Goal: Find specific page/section: Find specific page/section

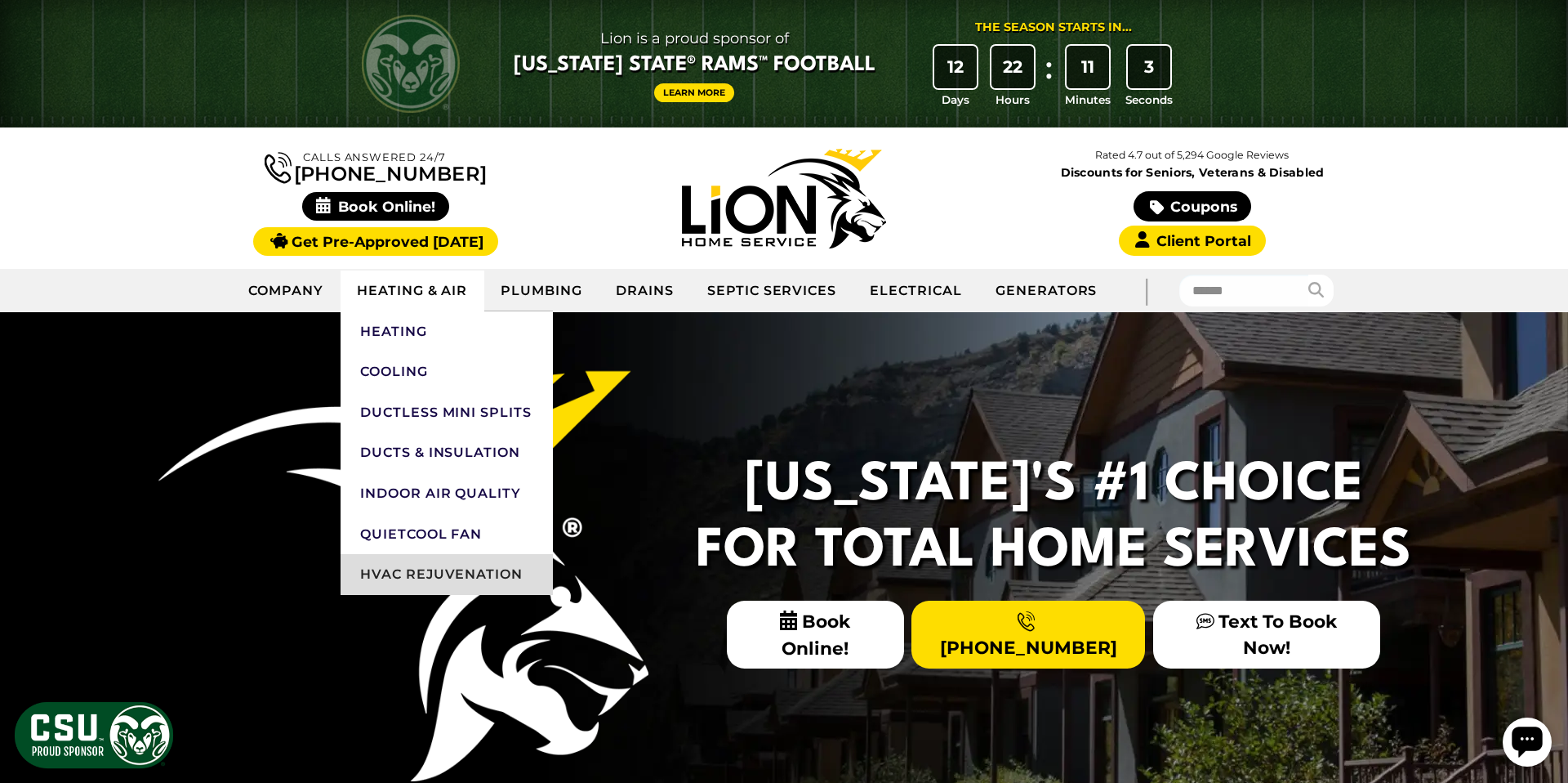
click at [490, 576] on link "HVAC Rejuvenation" at bounding box center [447, 574] width 212 height 41
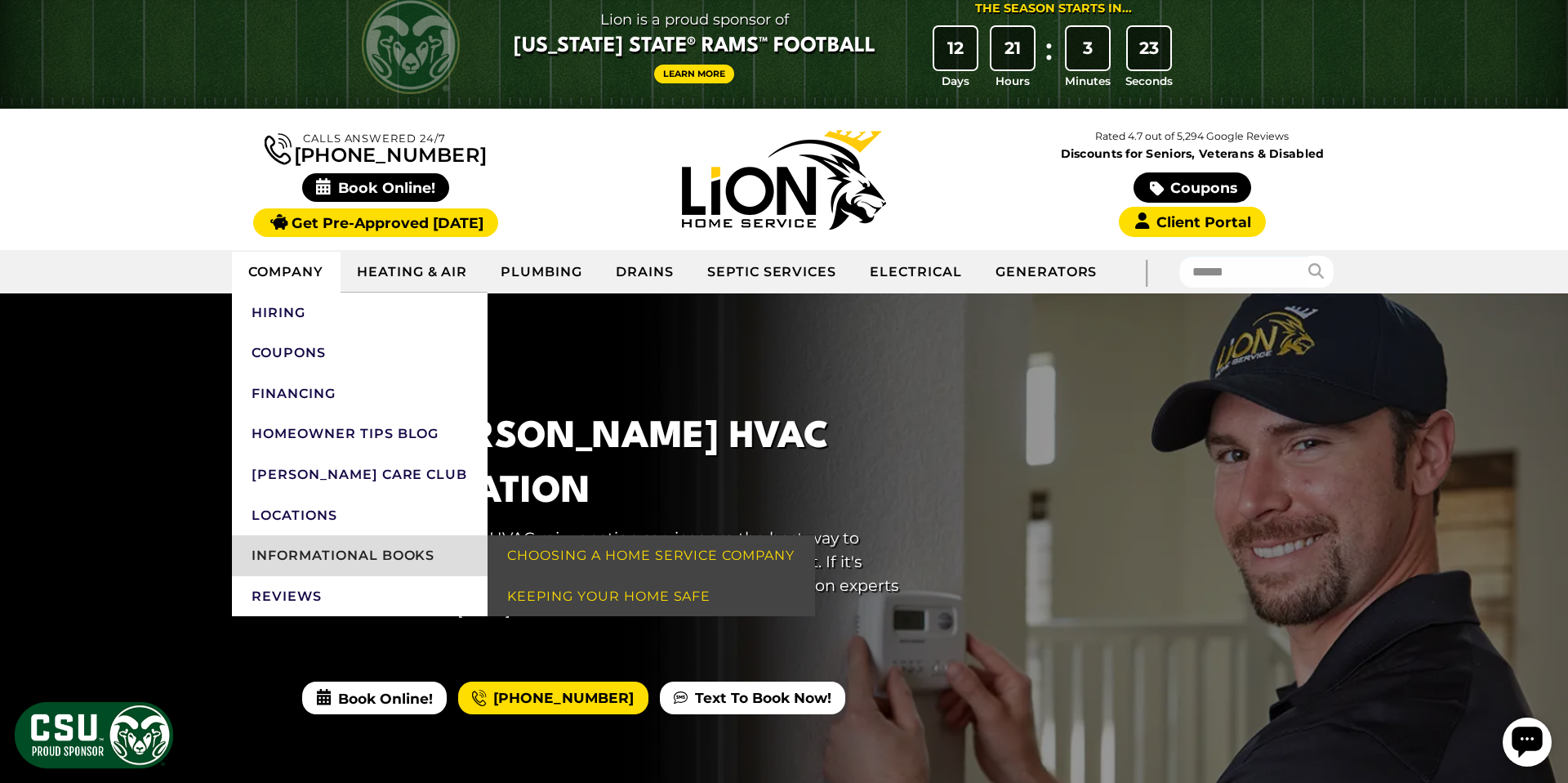
scroll to position [19, 0]
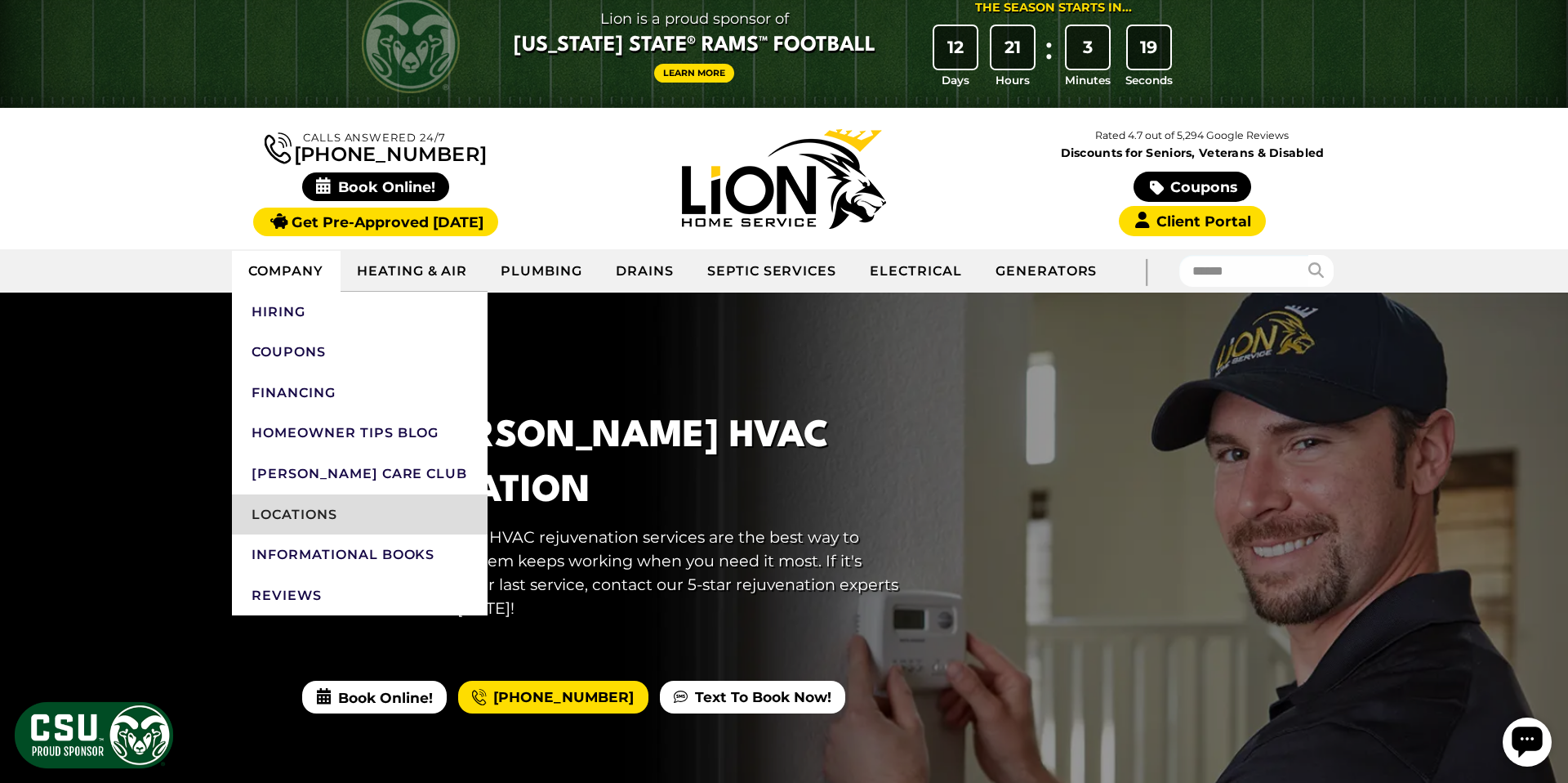
click at [304, 515] on link "Locations" at bounding box center [359, 515] width 256 height 41
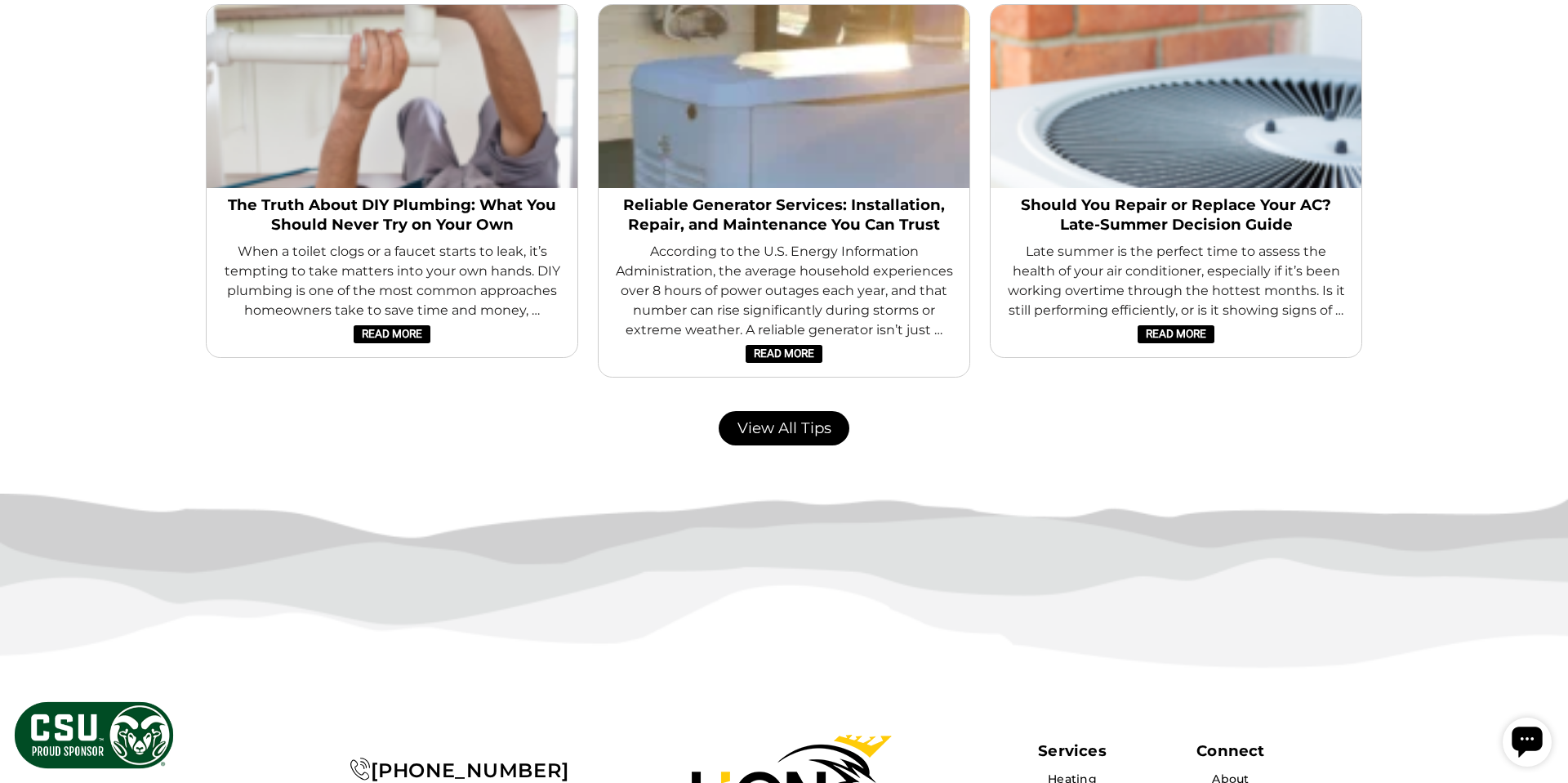
scroll to position [3467, 0]
